Goal: Navigation & Orientation: Find specific page/section

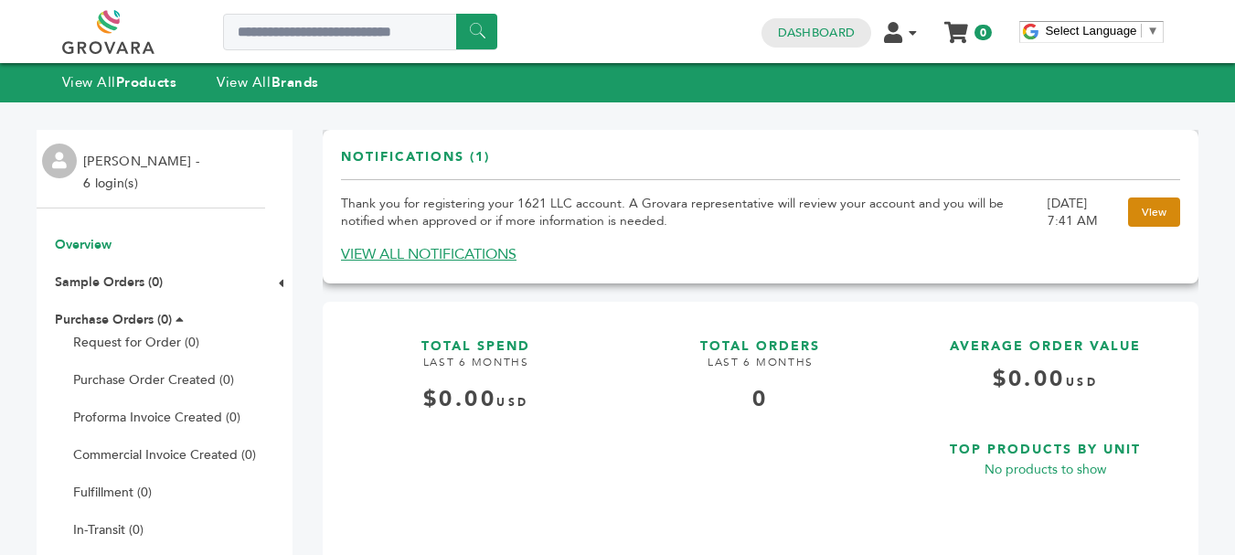
click at [1128, 217] on link "View" at bounding box center [1154, 211] width 52 height 29
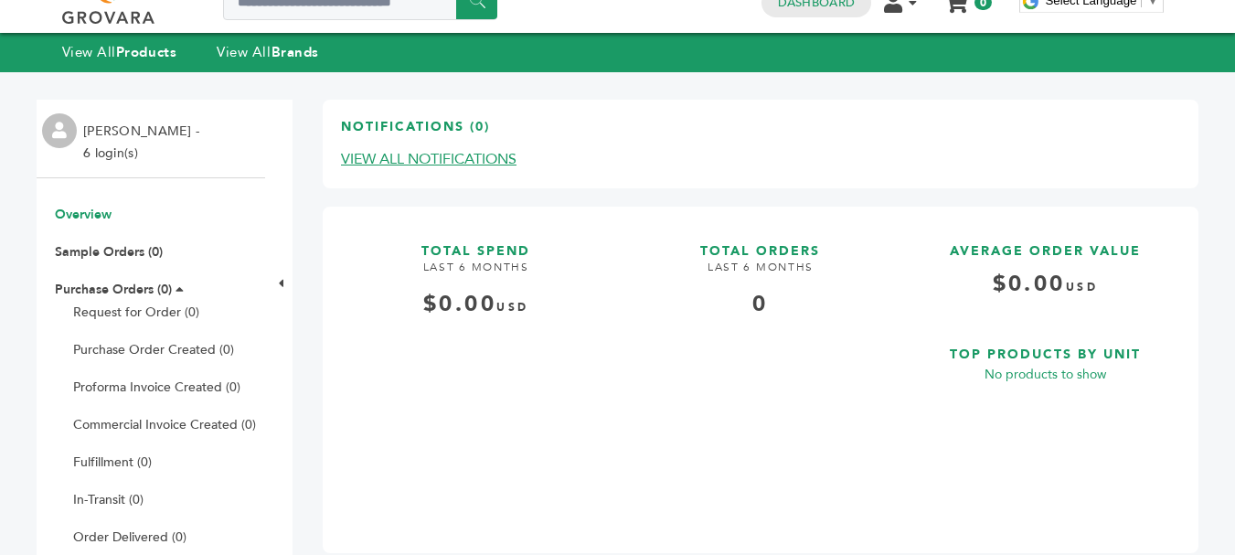
scroll to position [29, 0]
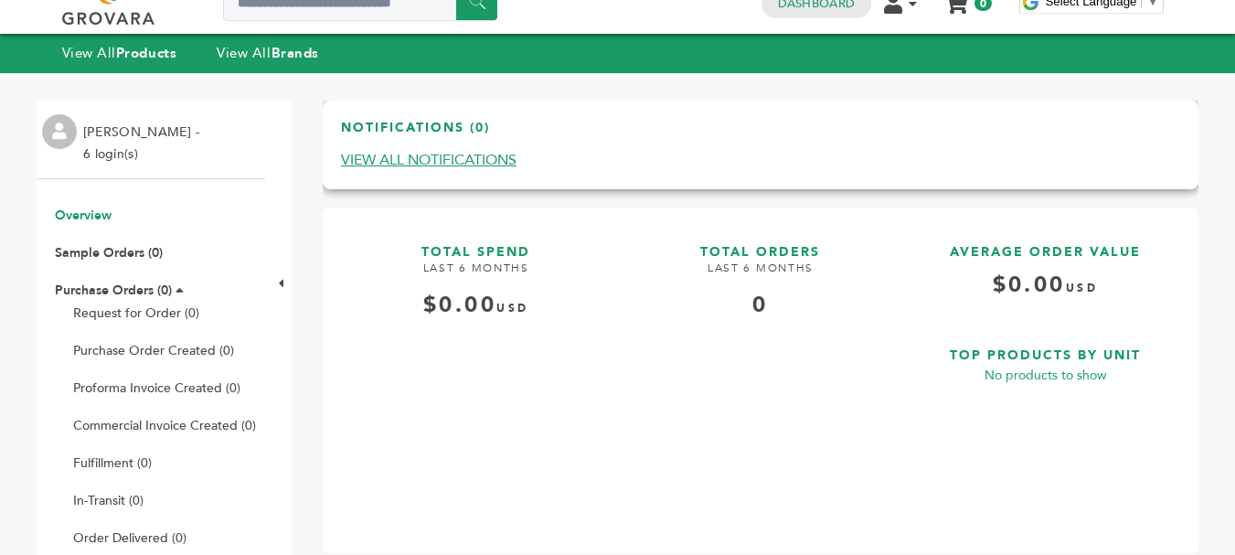
click at [448, 161] on link "VIEW ALL NOTIFICATIONS" at bounding box center [429, 160] width 176 height 20
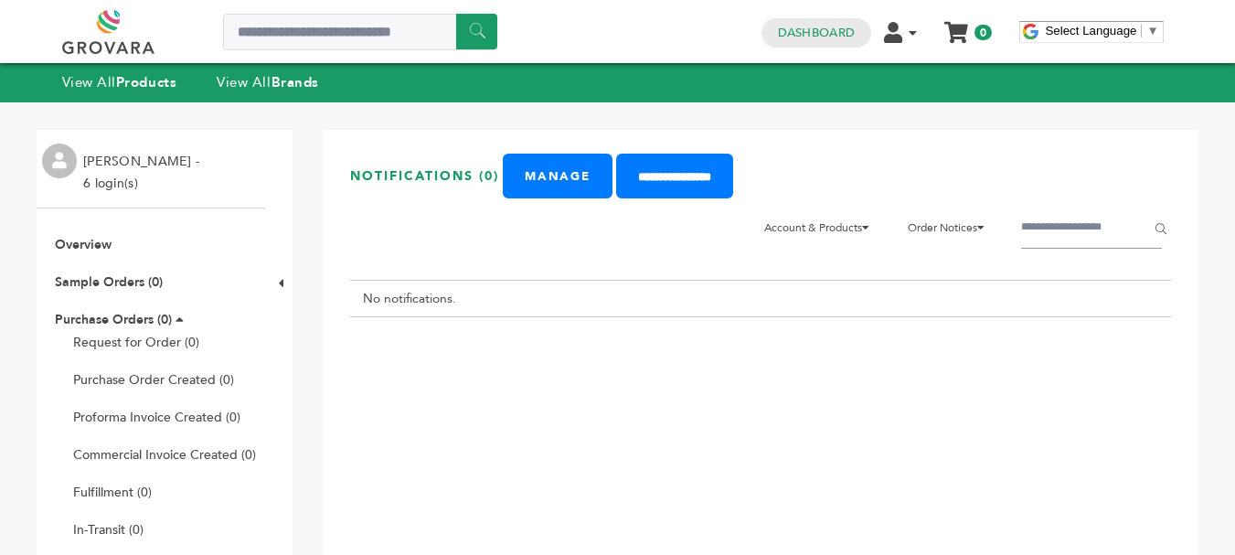
click at [1018, 293] on td "No notifications." at bounding box center [760, 298] width 821 height 37
click at [828, 213] on li "Account & Products Accounts & Users" at bounding box center [822, 227] width 134 height 40
click at [109, 85] on link "View All Products" at bounding box center [119, 82] width 115 height 18
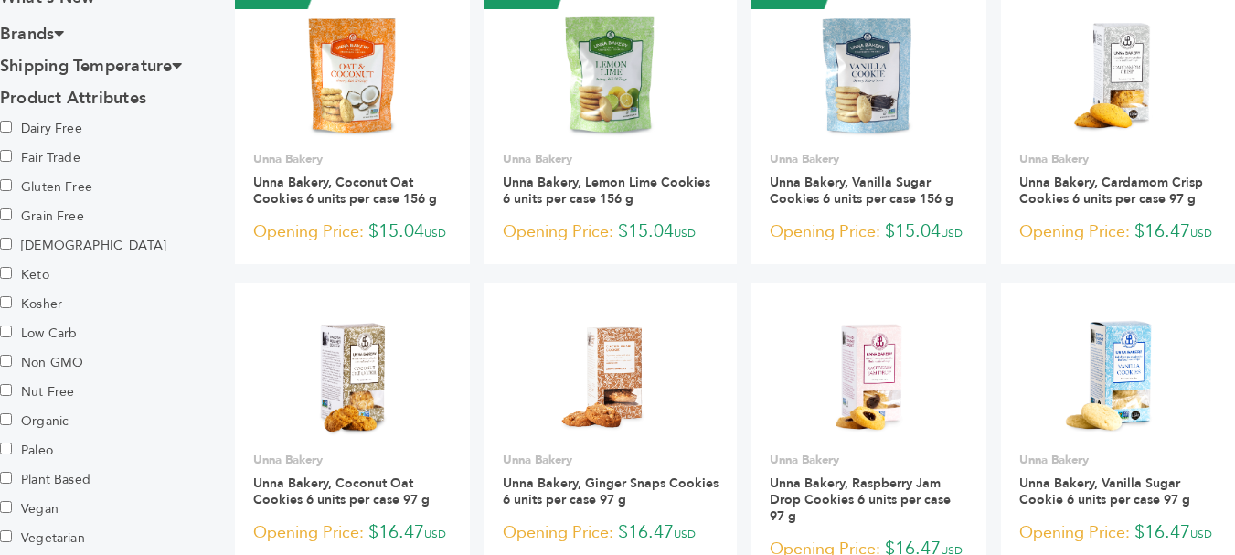
scroll to position [896, 0]
